Goal: Task Accomplishment & Management: Manage account settings

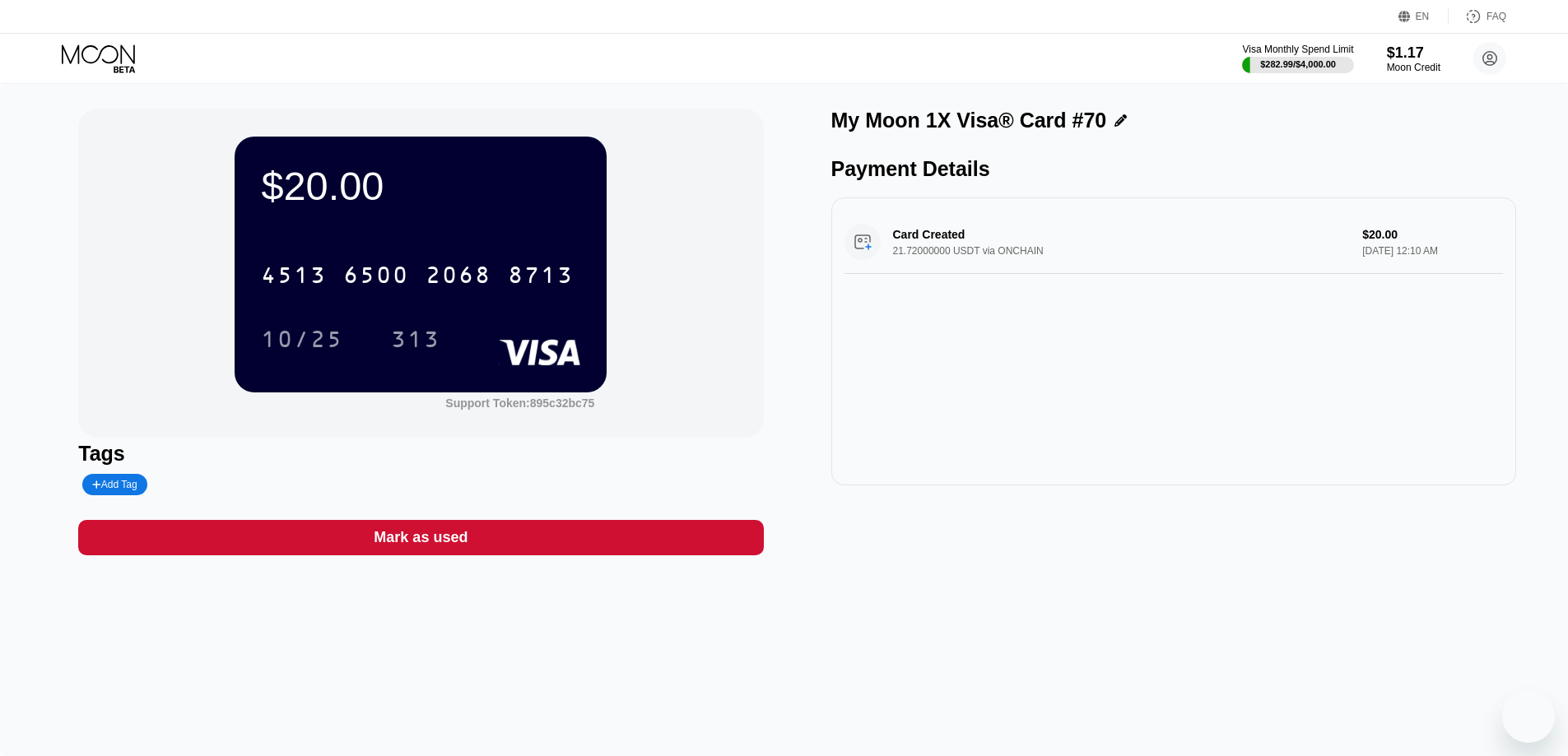
click at [94, 56] on icon at bounding box center [100, 58] width 77 height 29
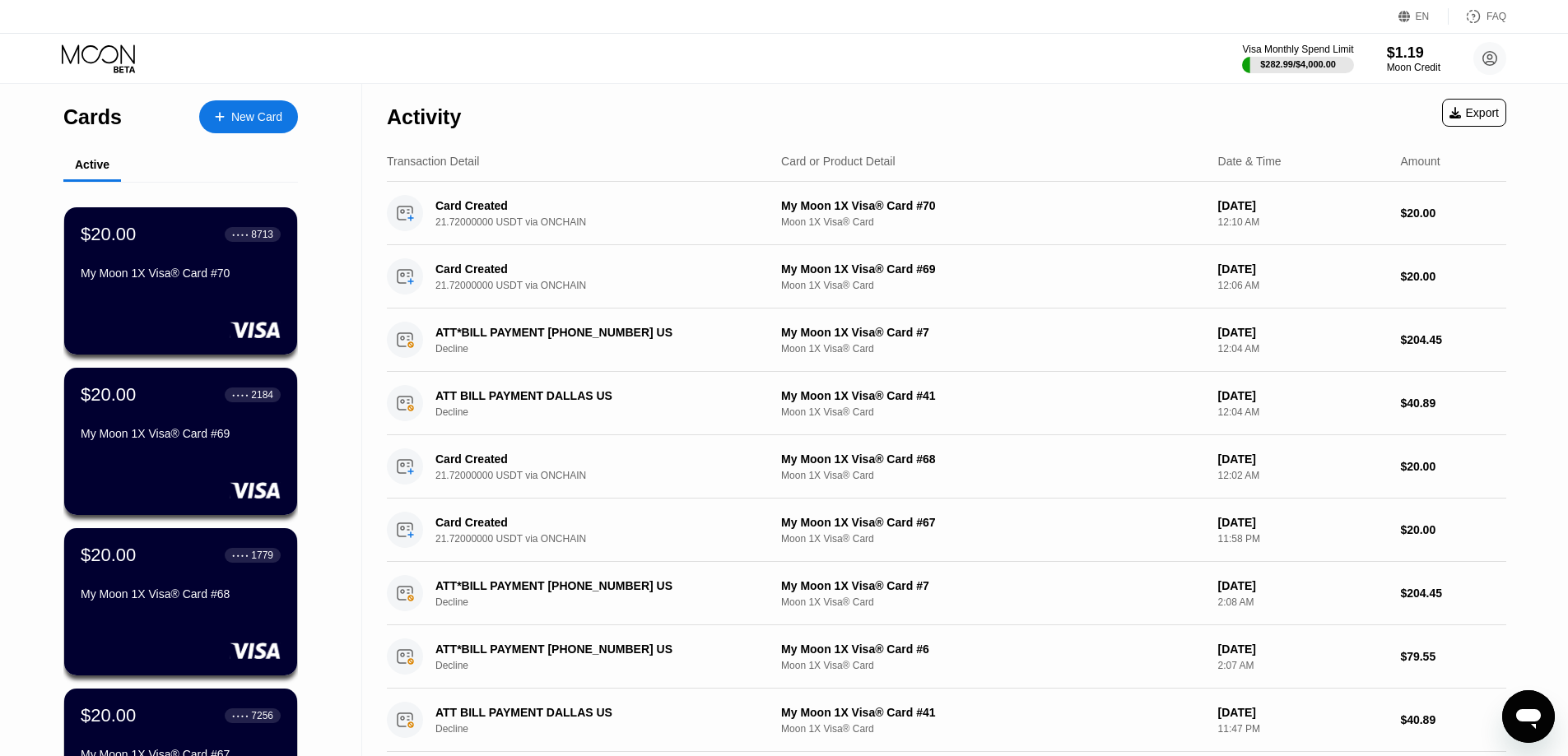
click at [231, 122] on div "New Card" at bounding box center [257, 117] width 51 height 14
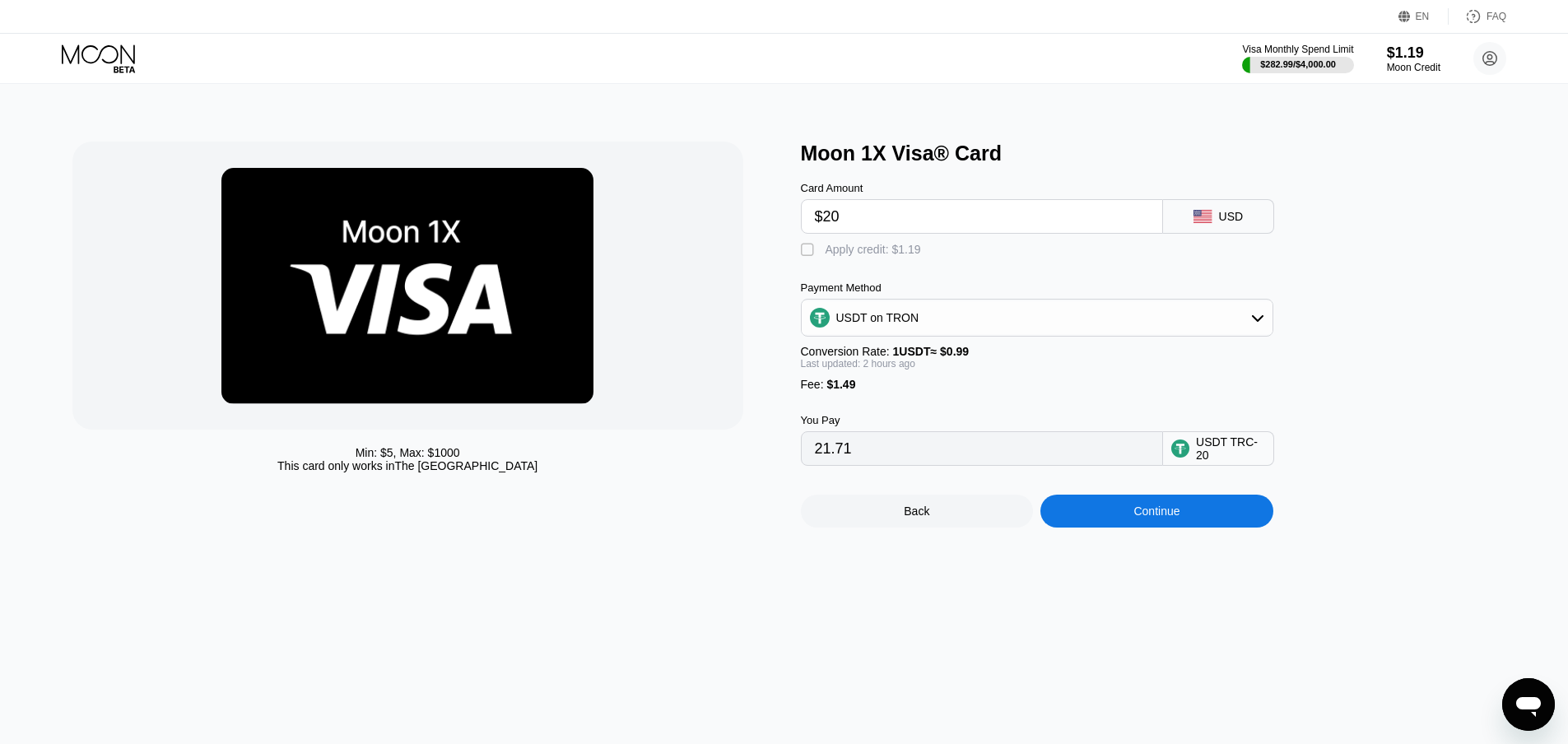
click at [99, 55] on icon at bounding box center [98, 53] width 73 height 19
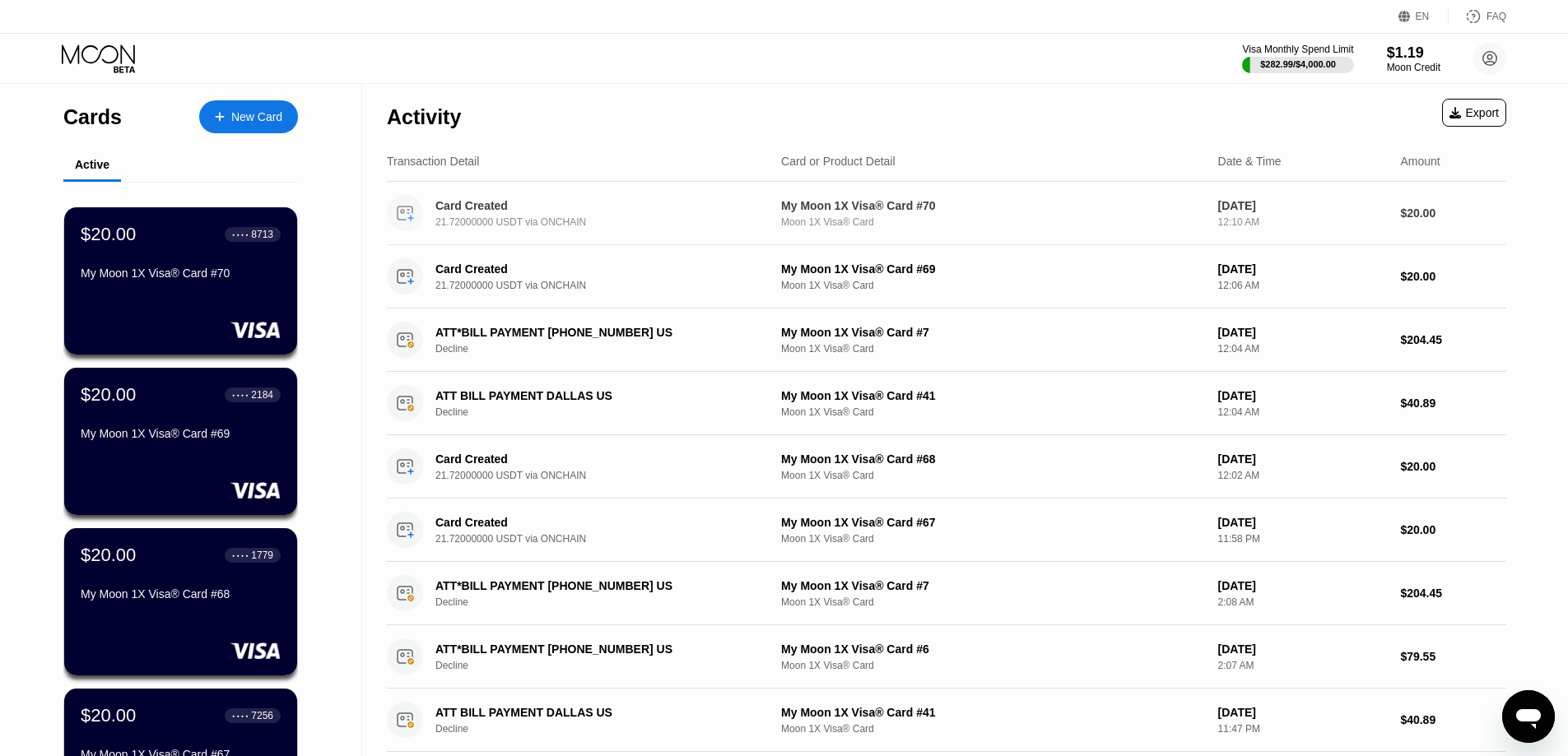
click at [441, 115] on div "Activity" at bounding box center [423, 117] width 74 height 24
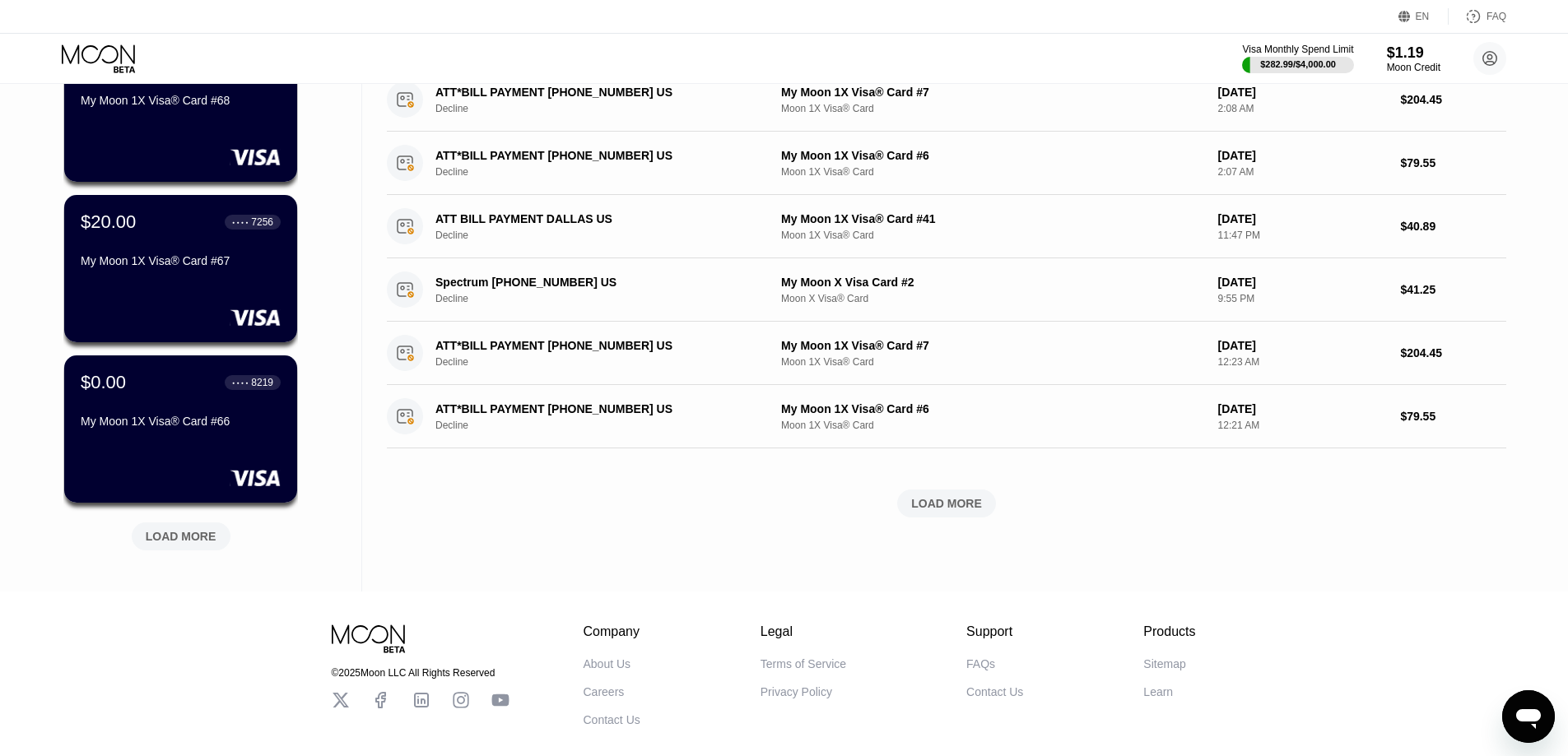
scroll to position [584, 0]
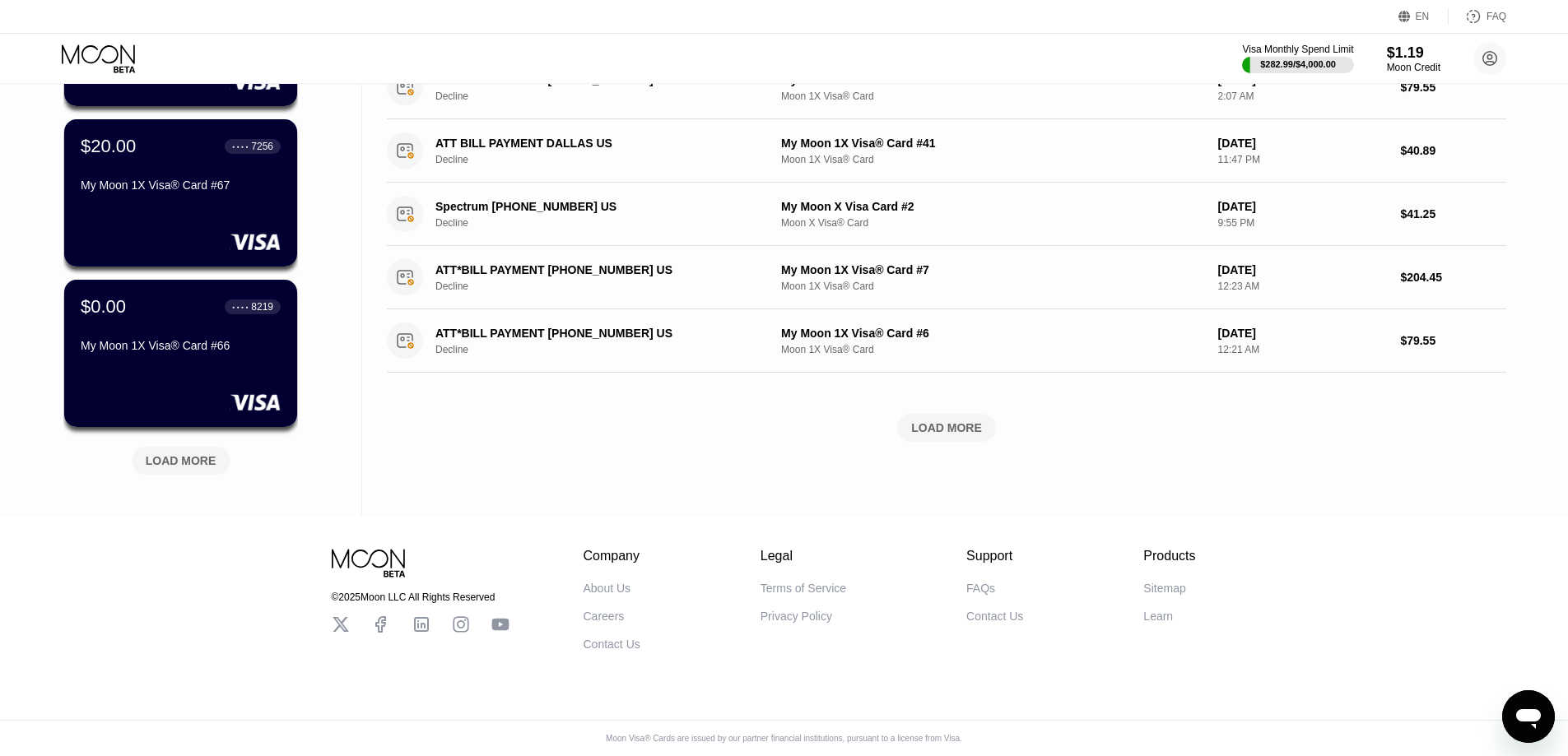
click at [210, 446] on div "LOAD MORE" at bounding box center [181, 460] width 98 height 28
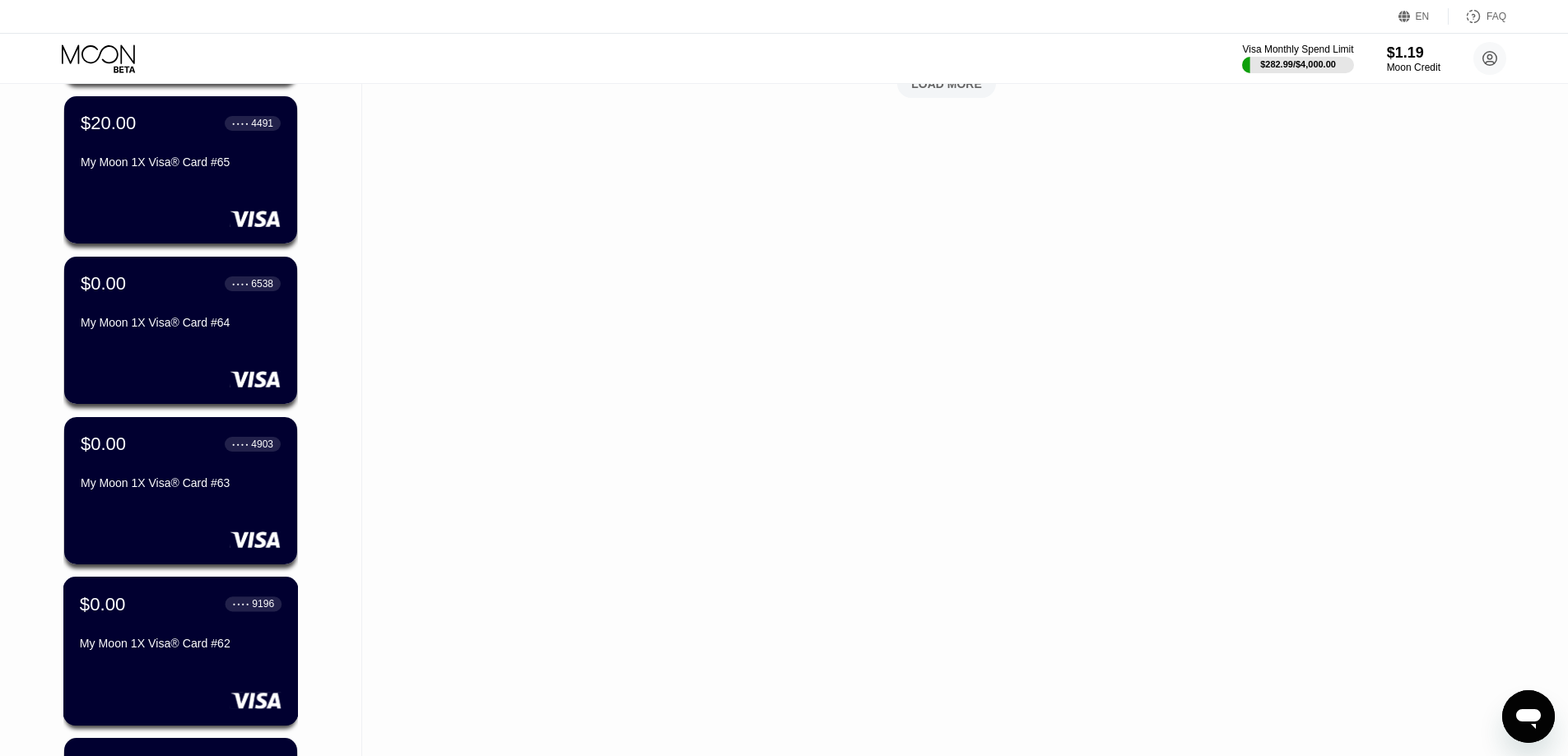
scroll to position [1386, 0]
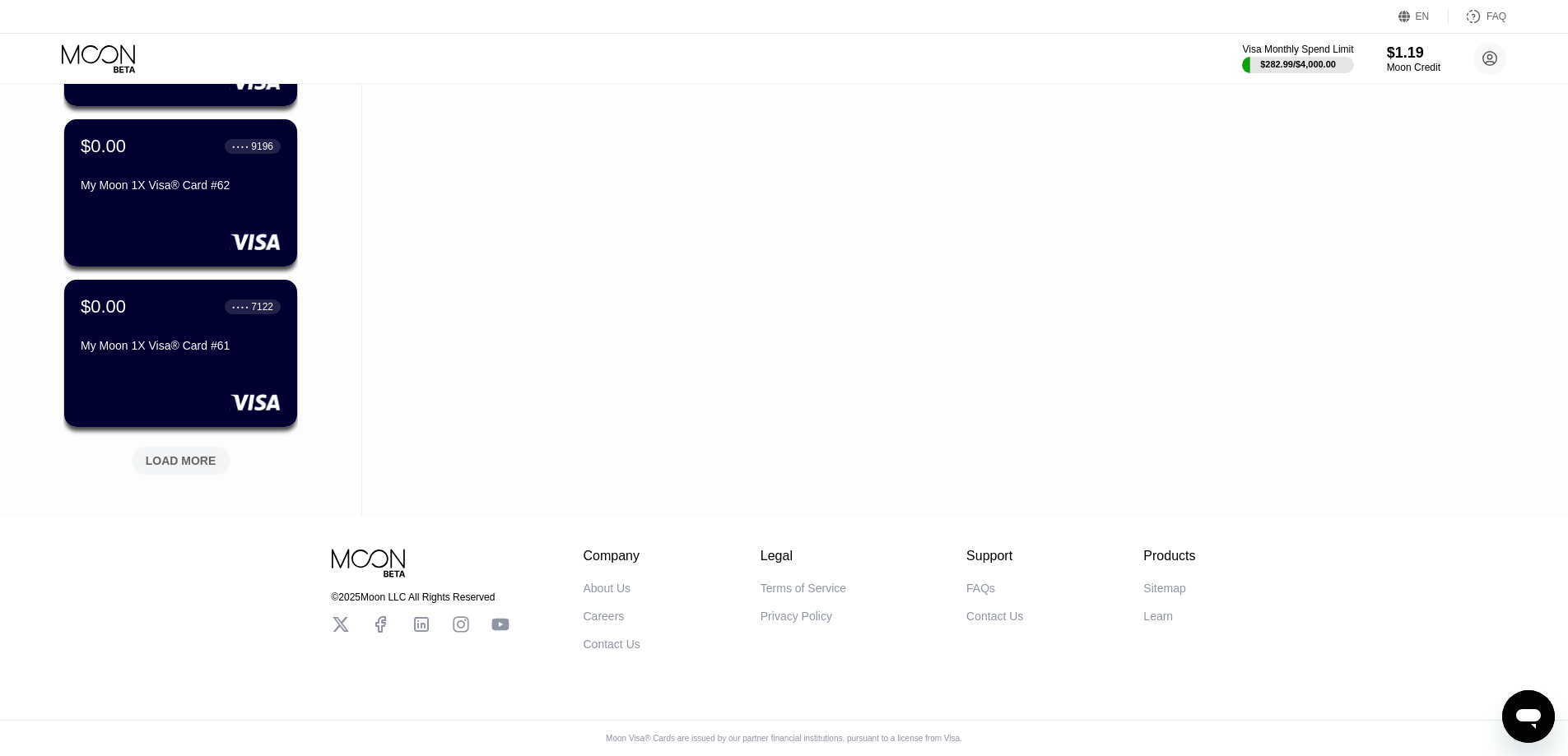
click at [200, 446] on div "LOAD MORE" at bounding box center [181, 460] width 98 height 28
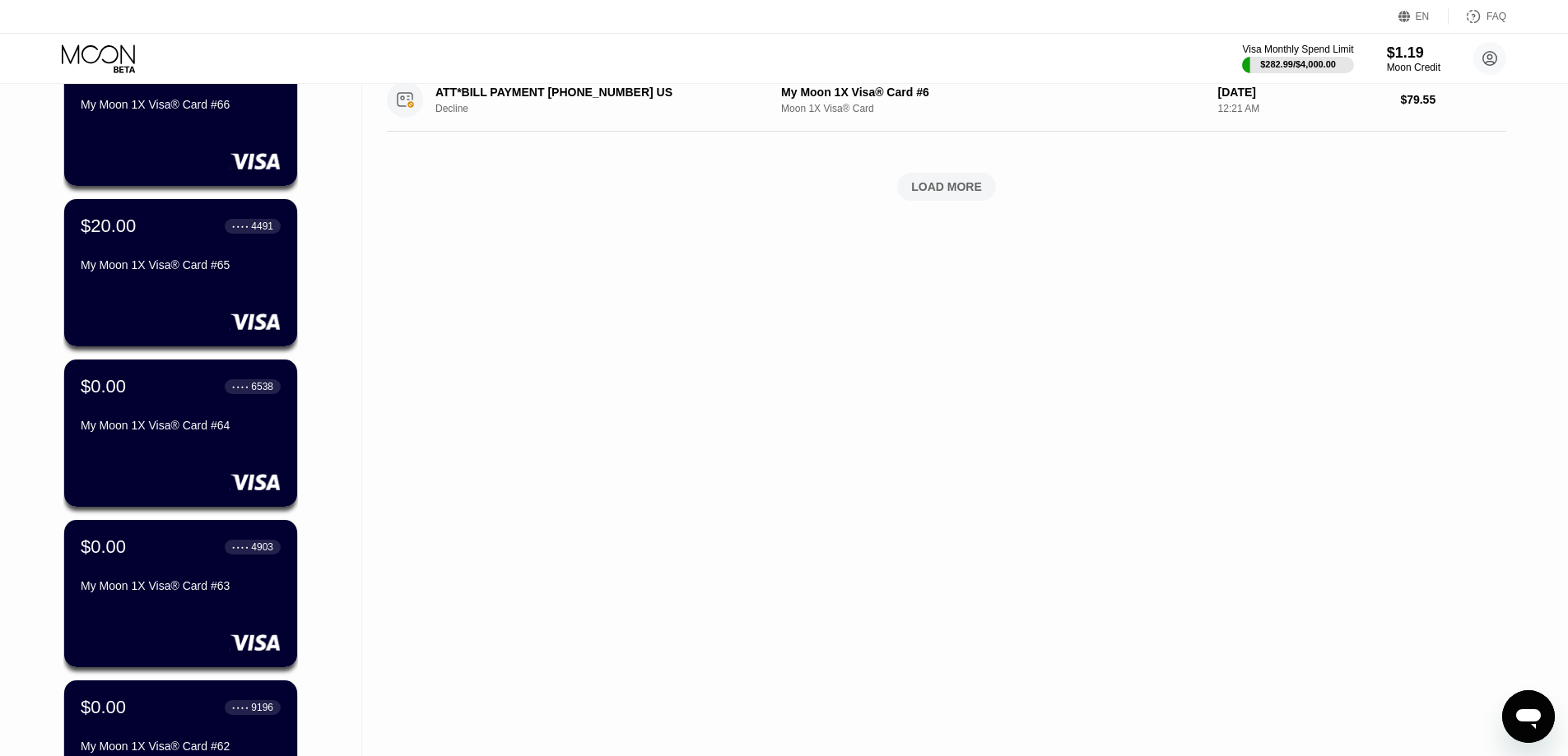
scroll to position [727, 0]
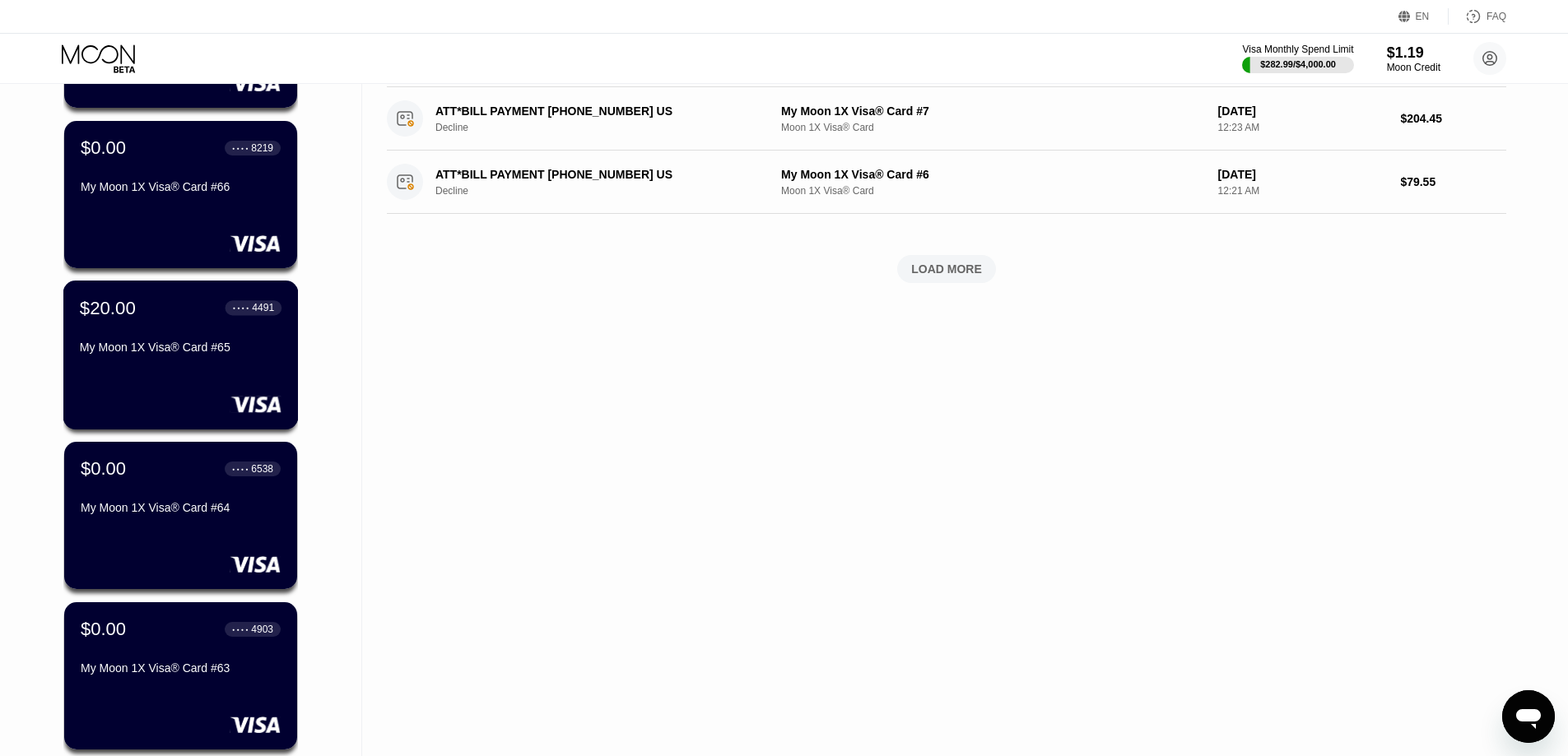
click at [235, 375] on div "$20.00 ● ● ● ● 4491 My Moon 1X Visa® Card #65" at bounding box center [180, 354] width 235 height 148
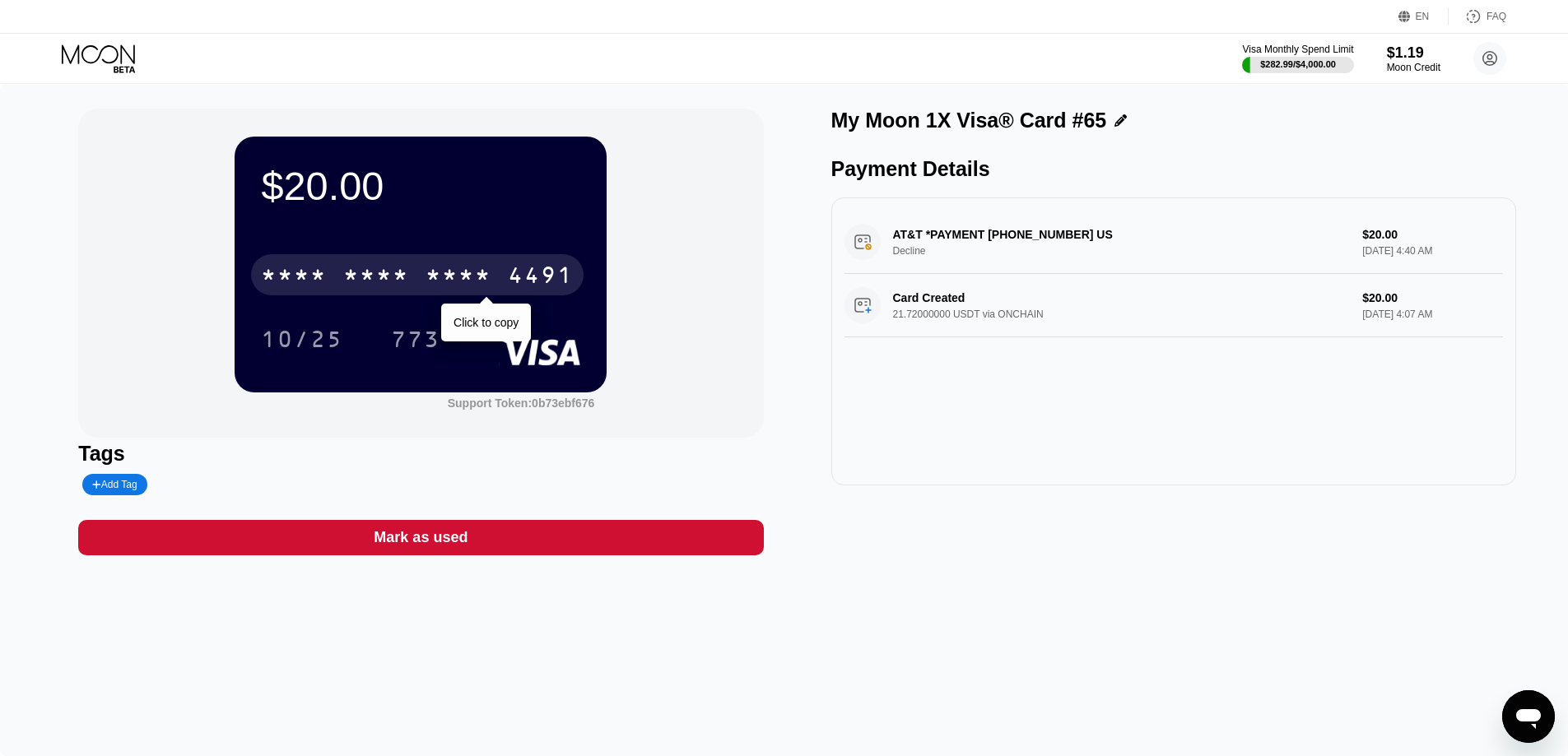
click at [336, 287] on div "* * * * * * * * * * * * 4491" at bounding box center [417, 275] width 332 height 41
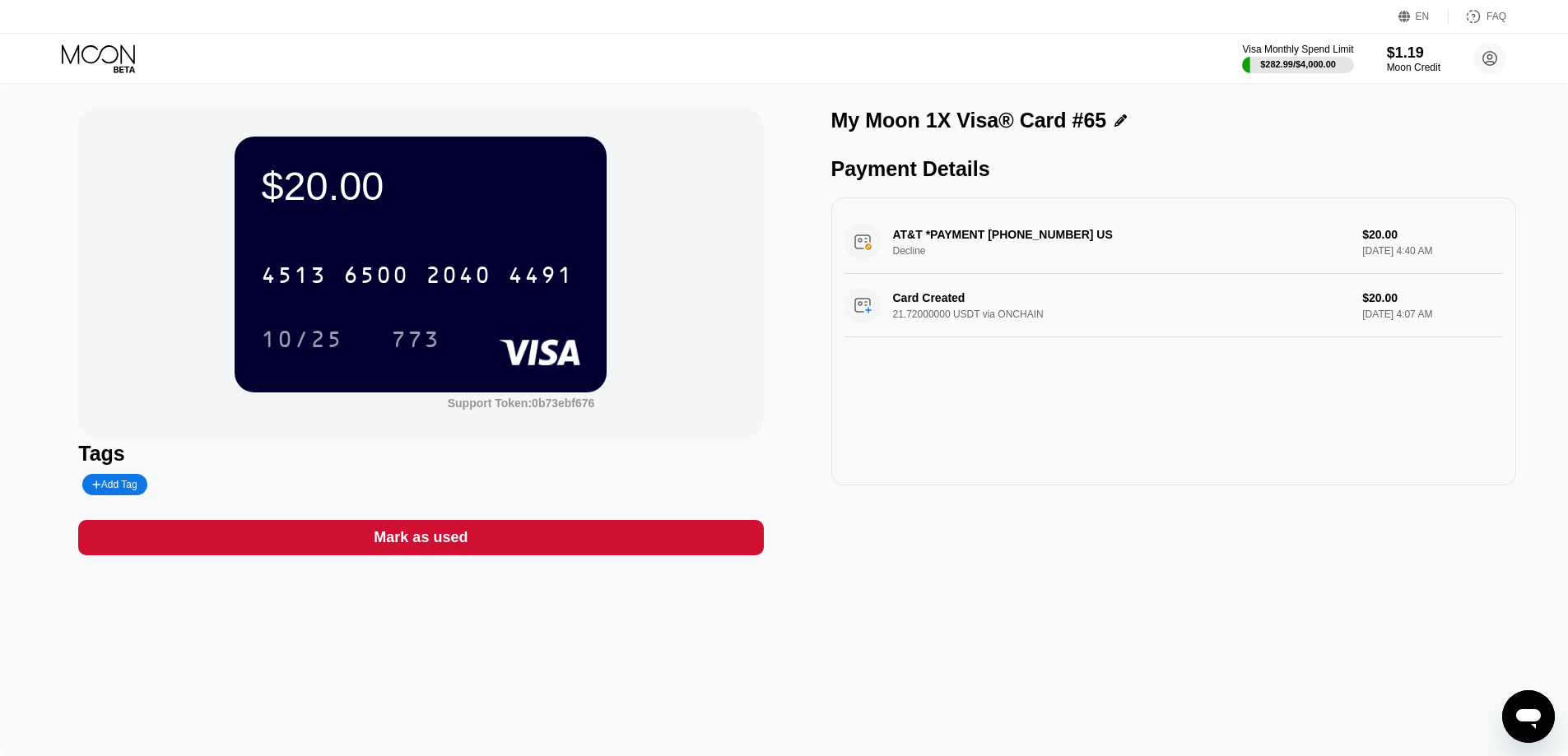
click at [106, 63] on icon at bounding box center [100, 58] width 77 height 29
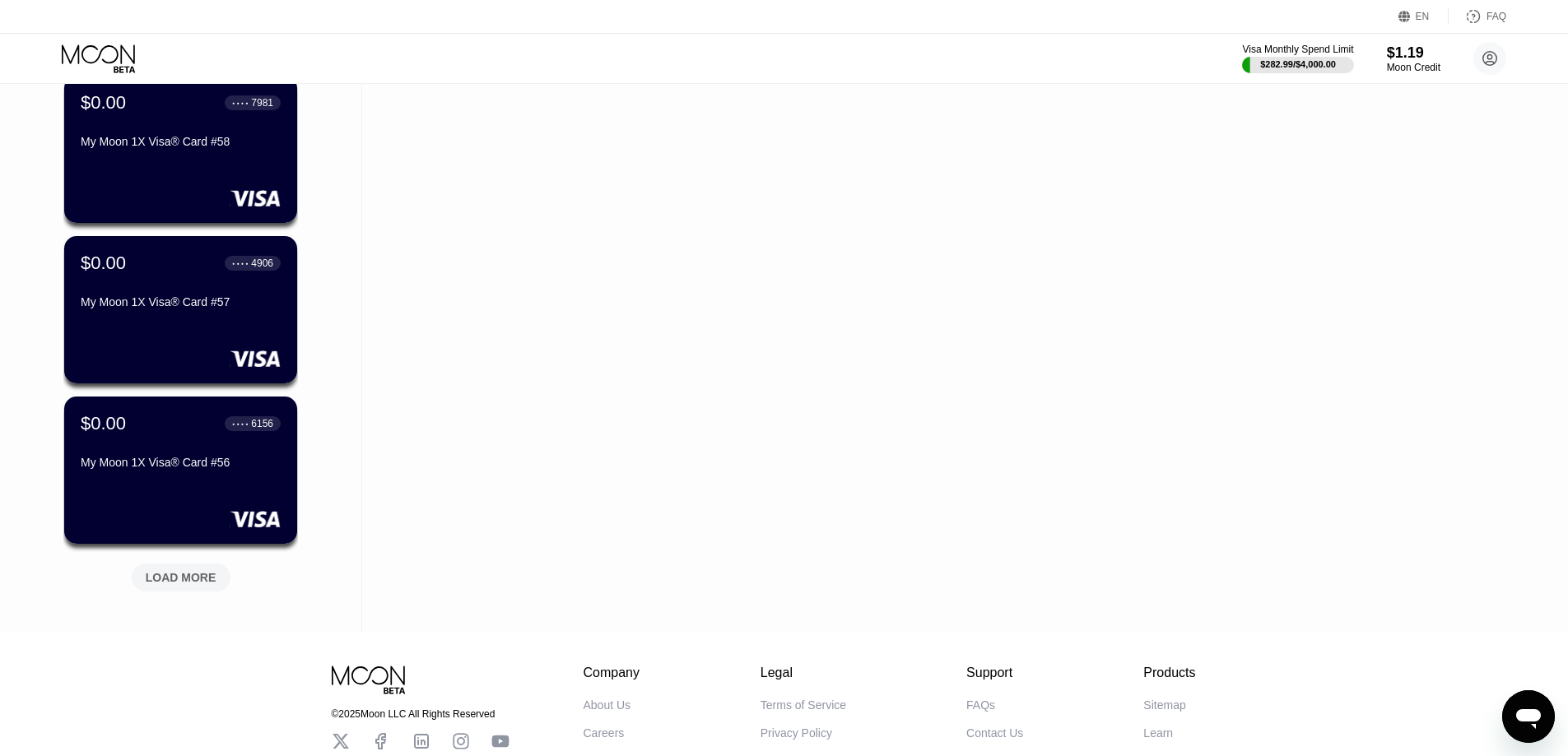
scroll to position [2188, 0]
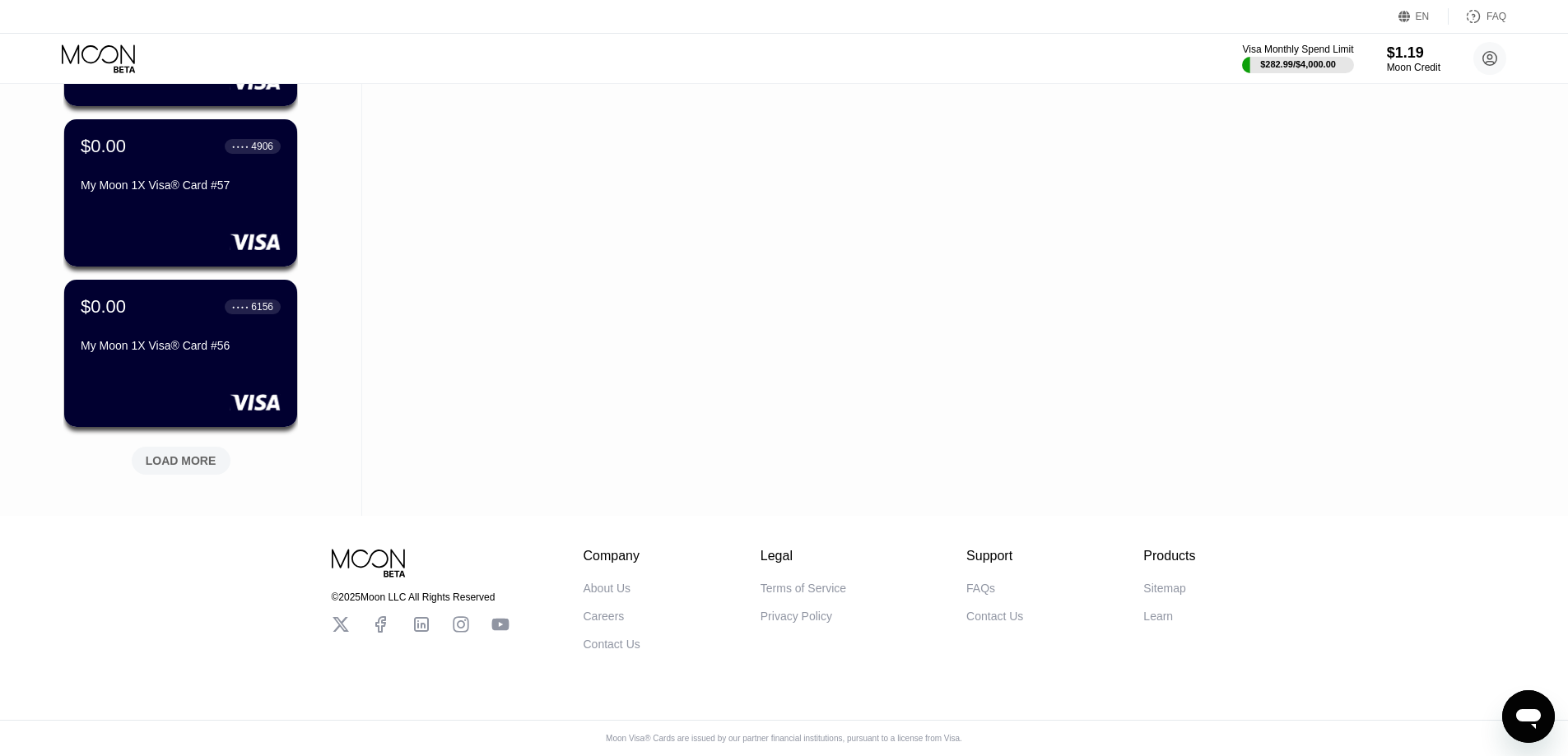
click at [182, 454] on div "LOAD MORE" at bounding box center [181, 460] width 71 height 15
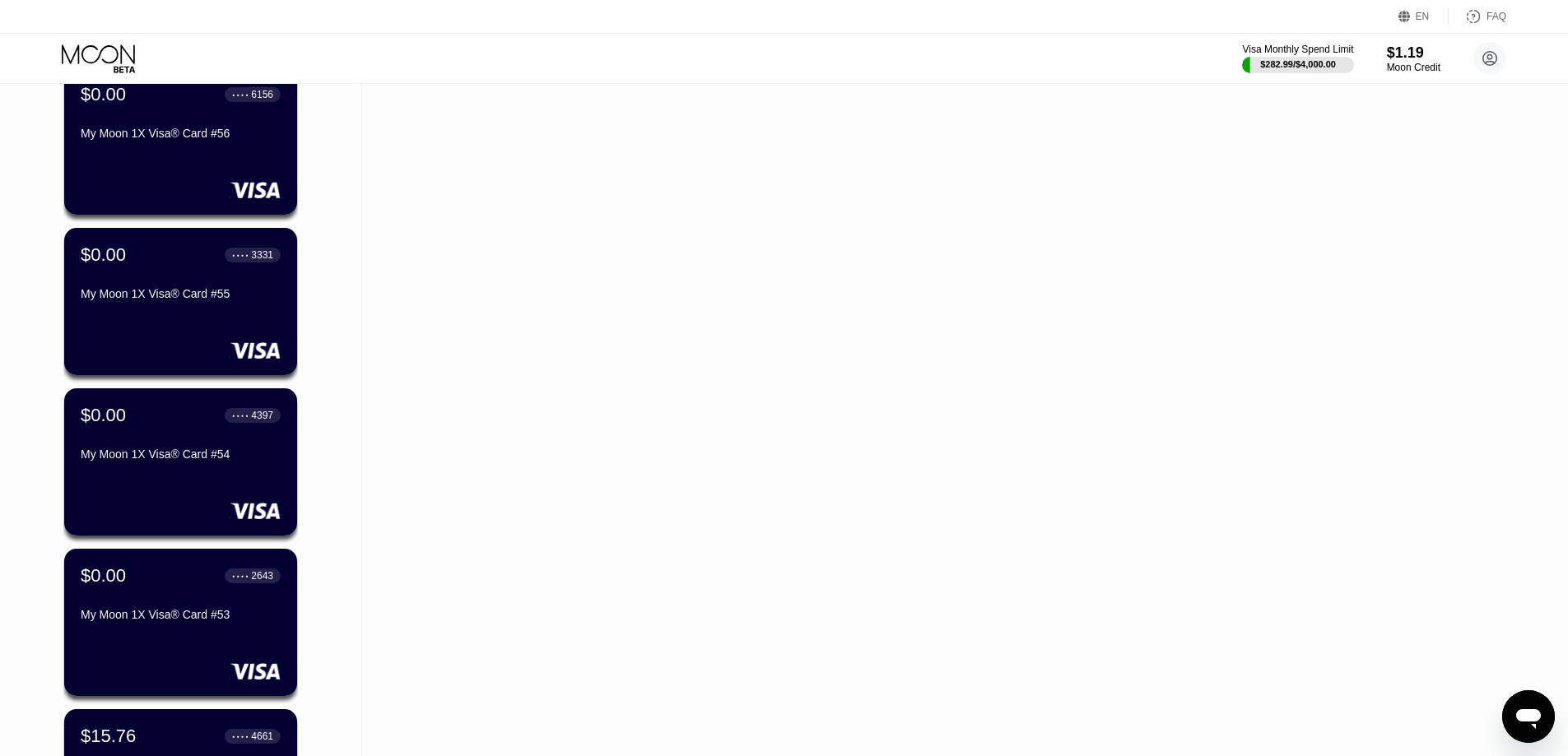
scroll to position [2990, 0]
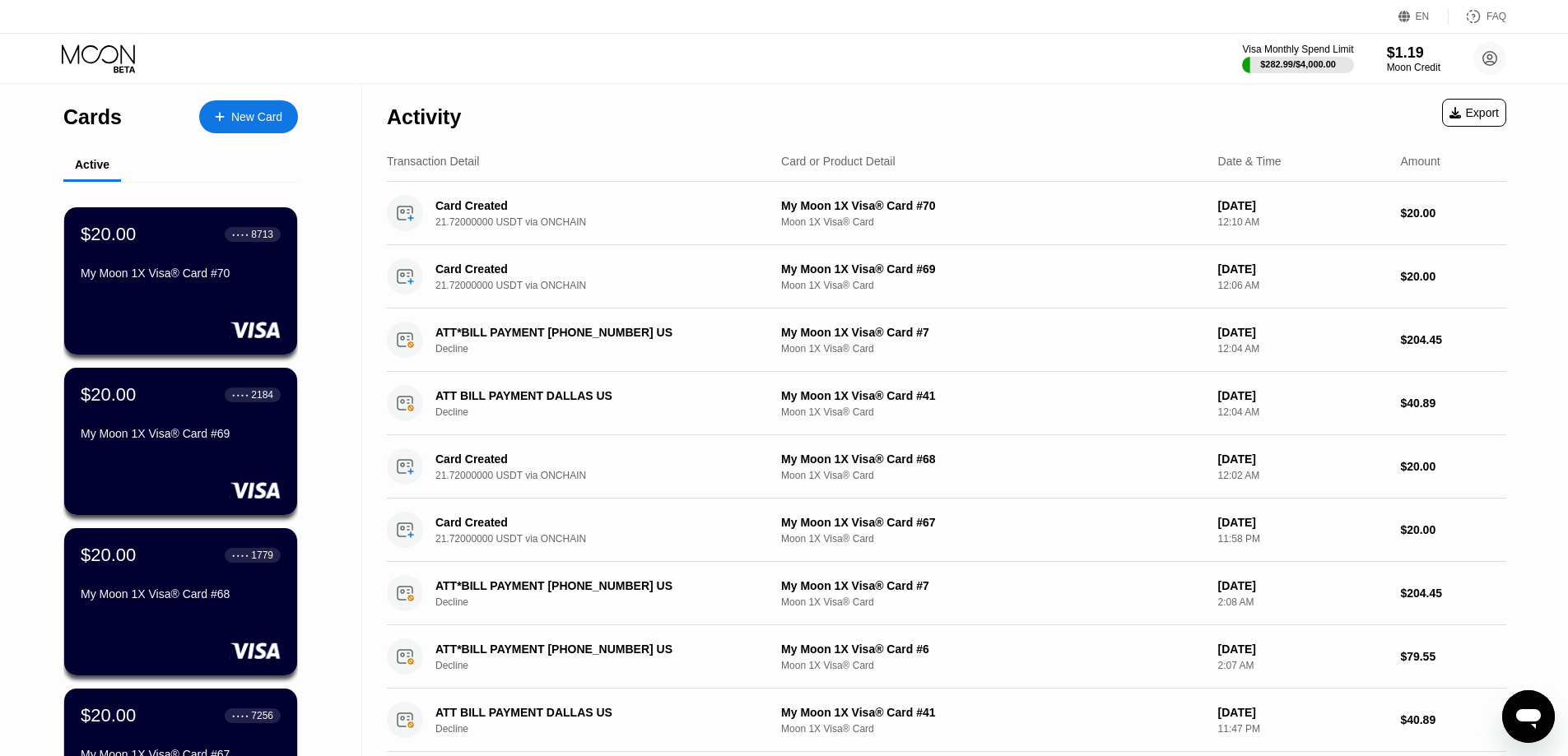
click at [641, 97] on div "Activity Export" at bounding box center [946, 112] width 1119 height 58
